Goal: Check status

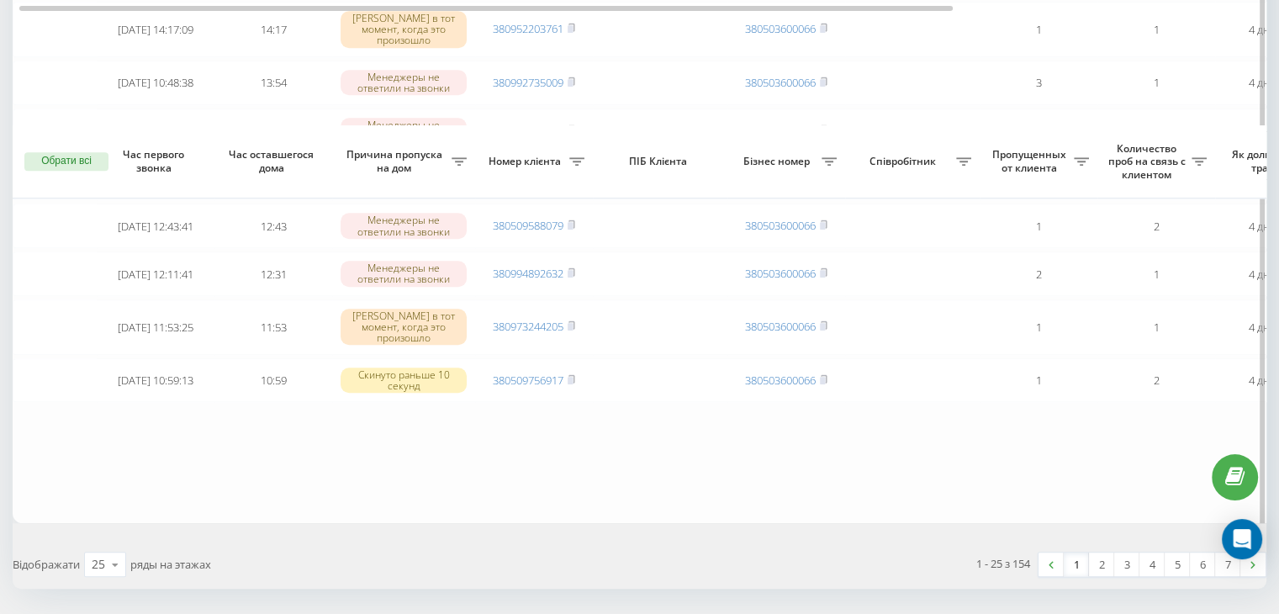
scroll to position [1298, 0]
